Goal: Task Accomplishment & Management: Use online tool/utility

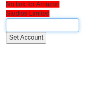
click at [27, 23] on input "text" at bounding box center [42, 25] width 73 height 14
type input "a"
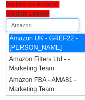
click at [53, 43] on div "Amazon UK - GREF22 - Chris Hollely" at bounding box center [47, 42] width 76 height 19
type input "Amazon UK - GREF22 - Chris Hollely"
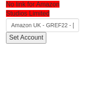
click at [30, 36] on input "Set Account" at bounding box center [26, 38] width 40 height 12
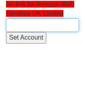
click at [41, 25] on input "text" at bounding box center [42, 25] width 73 height 14
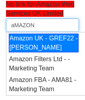
click at [41, 49] on div "Amazon UK - GREF22 - [PERSON_NAME]" at bounding box center [44, 42] width 70 height 19
type input "Amazon UK - GREF22 - [PERSON_NAME]"
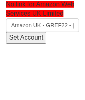
click at [33, 34] on input "Set Account" at bounding box center [26, 38] width 40 height 12
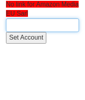
click at [25, 29] on input "text" at bounding box center [42, 25] width 73 height 14
type input "a"
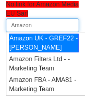
click at [47, 49] on div "Amazon UK - GREF22 - [PERSON_NAME]" at bounding box center [44, 42] width 70 height 19
type input "Amazon UK - GREF22 - [PERSON_NAME]"
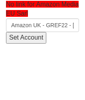
click at [31, 39] on input "Set Account" at bounding box center [26, 38] width 40 height 12
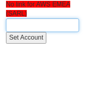
click at [26, 23] on input "text" at bounding box center [42, 25] width 73 height 14
drag, startPoint x: 40, startPoint y: 25, endPoint x: -47, endPoint y: 27, distance: 87.3
type input "a"
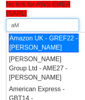
click at [39, 41] on li "Amazon UK - GREF22 - [PERSON_NAME]" at bounding box center [45, 43] width 78 height 22
type input "Amazon UK - GREF22 - [PERSON_NAME]"
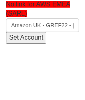
click at [29, 37] on input "Set Account" at bounding box center [26, 38] width 40 height 12
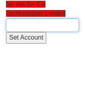
click at [37, 24] on input "text" at bounding box center [42, 25] width 73 height 14
type input "a"
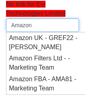
click at [40, 45] on div "Amazon UK - GREF22 - Chris Hollely" at bounding box center [44, 42] width 70 height 18
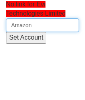
type input "Amazon UK - GREF22 - [PERSON_NAME]"
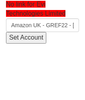
click at [25, 37] on input "Set Account" at bounding box center [26, 38] width 40 height 12
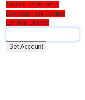
click at [24, 35] on input "text" at bounding box center [42, 34] width 73 height 14
type input "a"
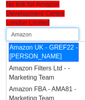
click at [34, 51] on li "Amazon UK - GREF22 - Chris Hollely" at bounding box center [45, 52] width 78 height 22
type input "Amazon UK - GREF22 - Chris Hollely"
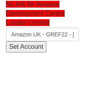
click at [34, 51] on input "Set Account" at bounding box center [26, 47] width 40 height 12
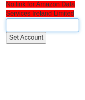
click at [26, 25] on input "text" at bounding box center [42, 25] width 73 height 14
type input "a"
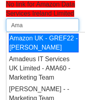
click at [22, 49] on div "Amazon UK - GREF22 - [PERSON_NAME]" at bounding box center [44, 42] width 70 height 19
type input "Amazon UK - GREF22 - [PERSON_NAME]"
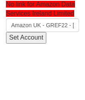
click at [20, 40] on input "Set Account" at bounding box center [26, 38] width 40 height 12
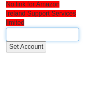
click at [26, 37] on input "text" at bounding box center [42, 34] width 73 height 14
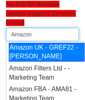
click at [37, 57] on div "Amazon UK - GREF22 - [PERSON_NAME]" at bounding box center [47, 52] width 76 height 19
type input "Amazon UK - GREF22 - [PERSON_NAME]"
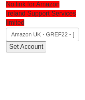
click at [30, 53] on input "Set Account" at bounding box center [26, 47] width 40 height 12
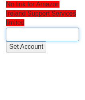
click at [14, 35] on input "text" at bounding box center [42, 34] width 73 height 14
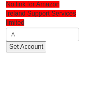
type input "A"
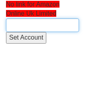
click at [28, 28] on input "text" at bounding box center [42, 25] width 73 height 14
type input "a"
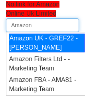
click at [25, 48] on div "Amazon UK - GREF22 - [PERSON_NAME]" at bounding box center [47, 42] width 76 height 19
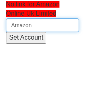
type input "Amazon UK - GREF22 - [PERSON_NAME]"
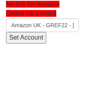
click at [32, 39] on input "Set Account" at bounding box center [26, 38] width 40 height 12
